Goal: Task Accomplishment & Management: Manage account settings

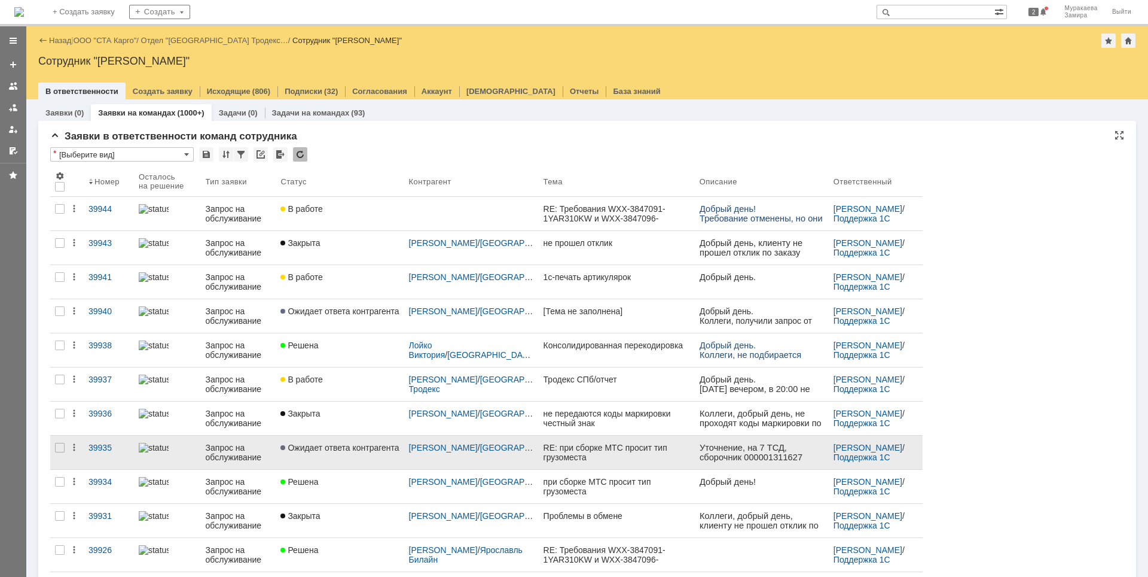
click at [236, 447] on div "Запрос на обслуживание" at bounding box center [239, 452] width 66 height 19
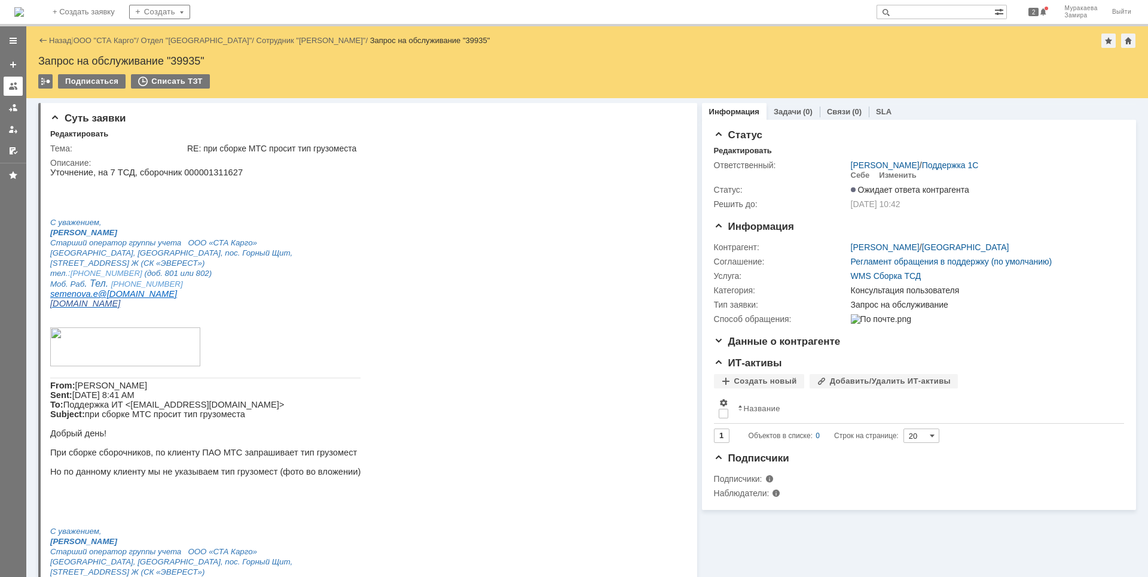
click at [13, 85] on div at bounding box center [13, 86] width 10 height 10
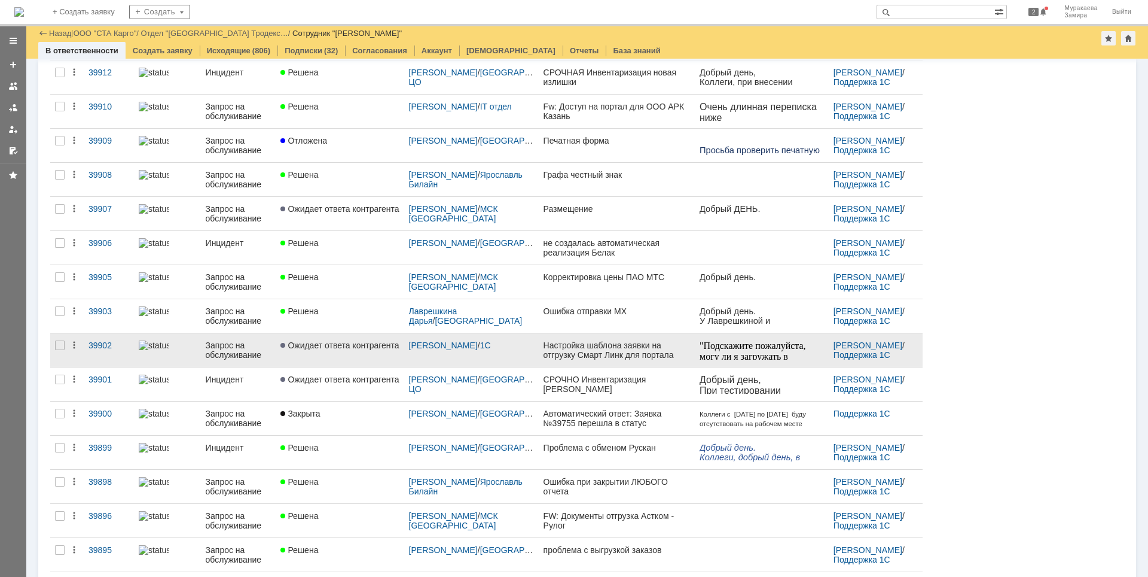
click at [229, 350] on div "Запрос на обслуживание" at bounding box center [239, 349] width 66 height 19
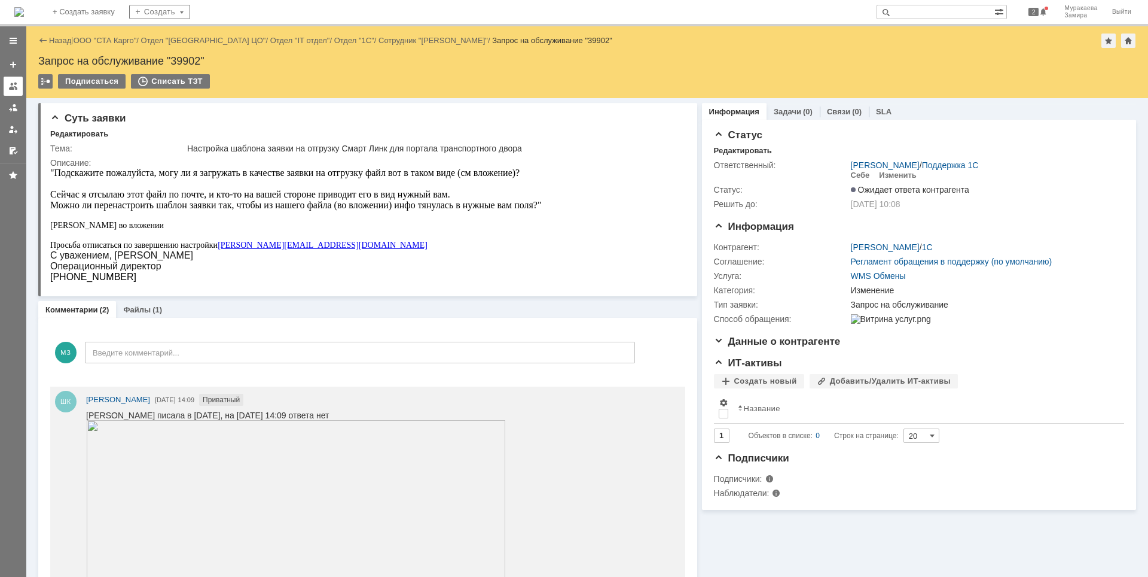
click at [12, 83] on div at bounding box center [13, 86] width 10 height 10
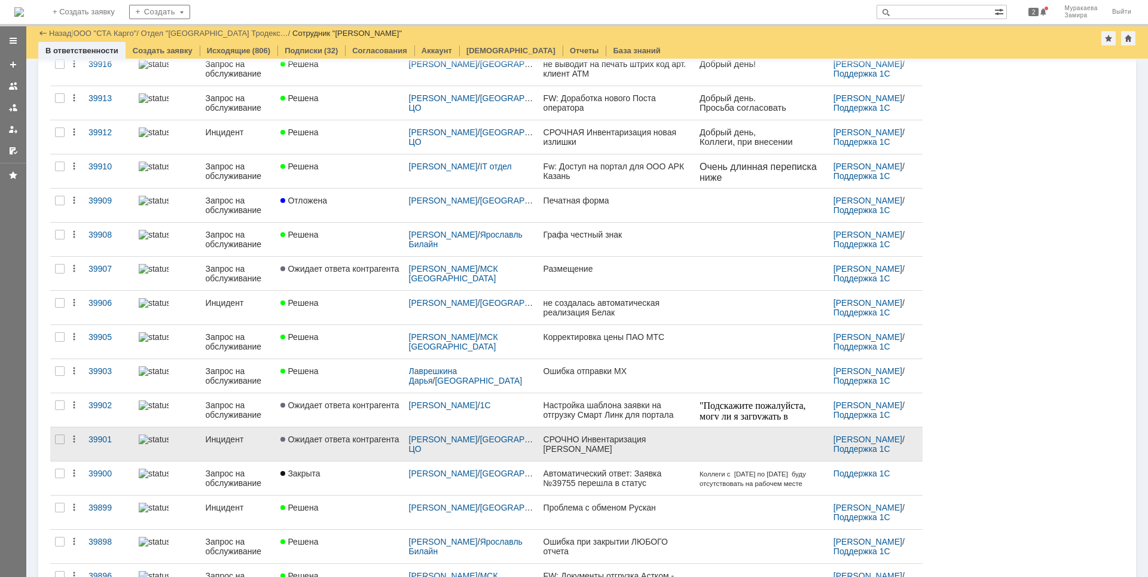
click at [226, 437] on div "Инцидент" at bounding box center [239, 439] width 66 height 10
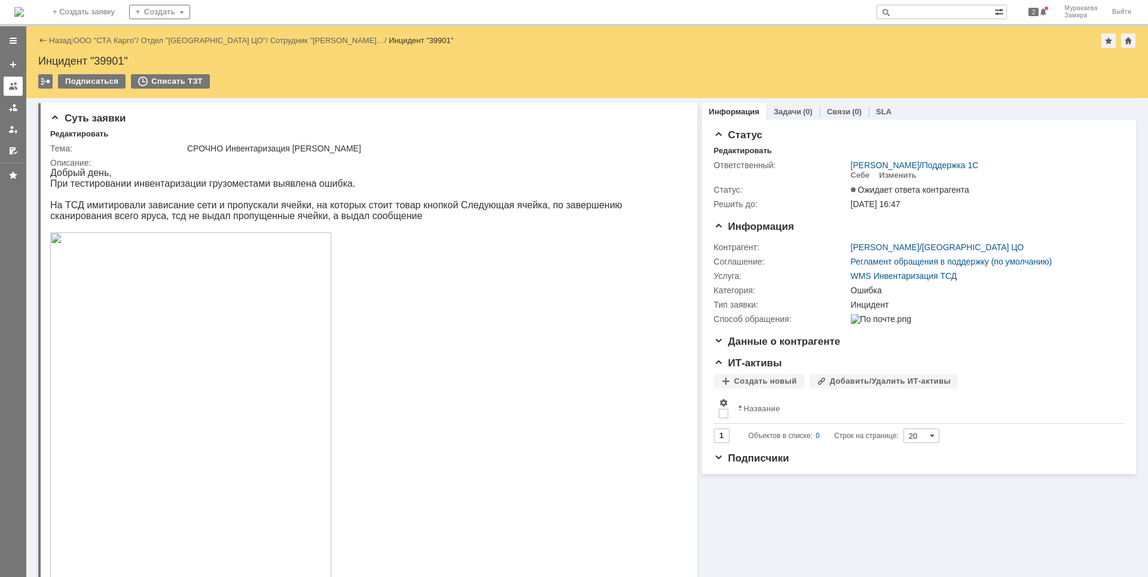
click at [17, 87] on div at bounding box center [13, 86] width 10 height 10
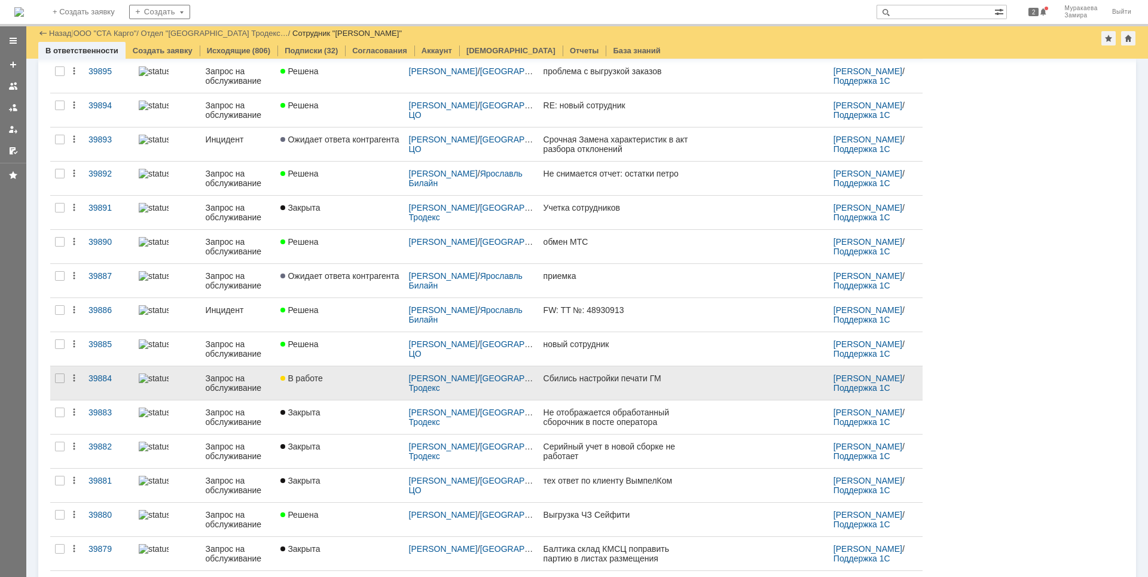
click at [218, 382] on div "Запрос на обслуживание" at bounding box center [239, 382] width 66 height 19
